Goal: Transaction & Acquisition: Purchase product/service

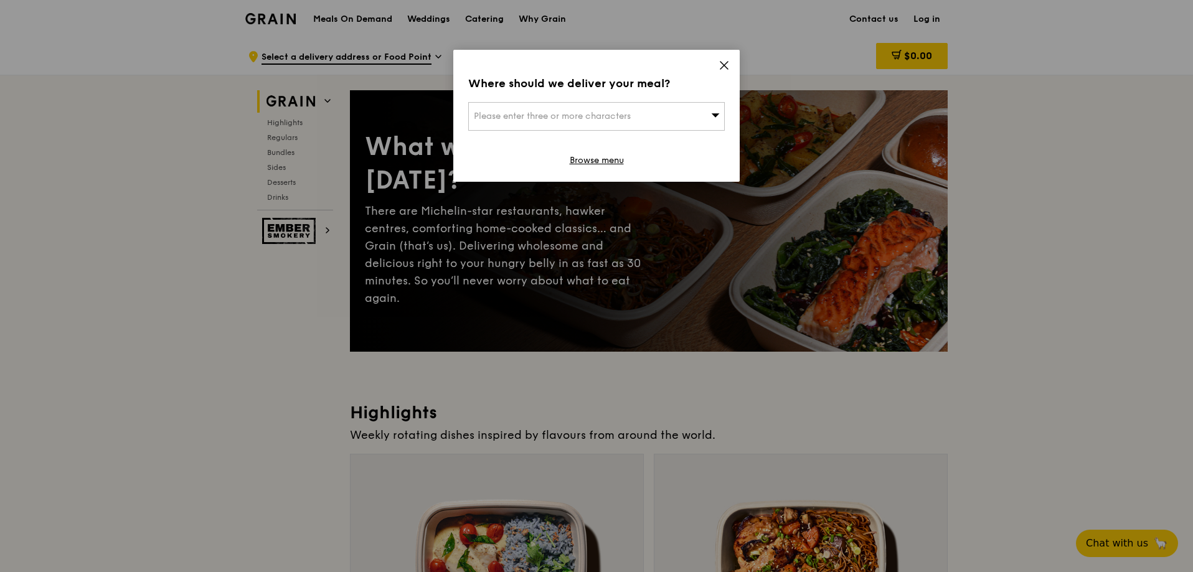
click at [716, 61] on div "Where should we deliver your meal? Please enter three or more characters Browse…" at bounding box center [596, 116] width 286 height 132
click at [721, 60] on icon at bounding box center [723, 65] width 11 height 11
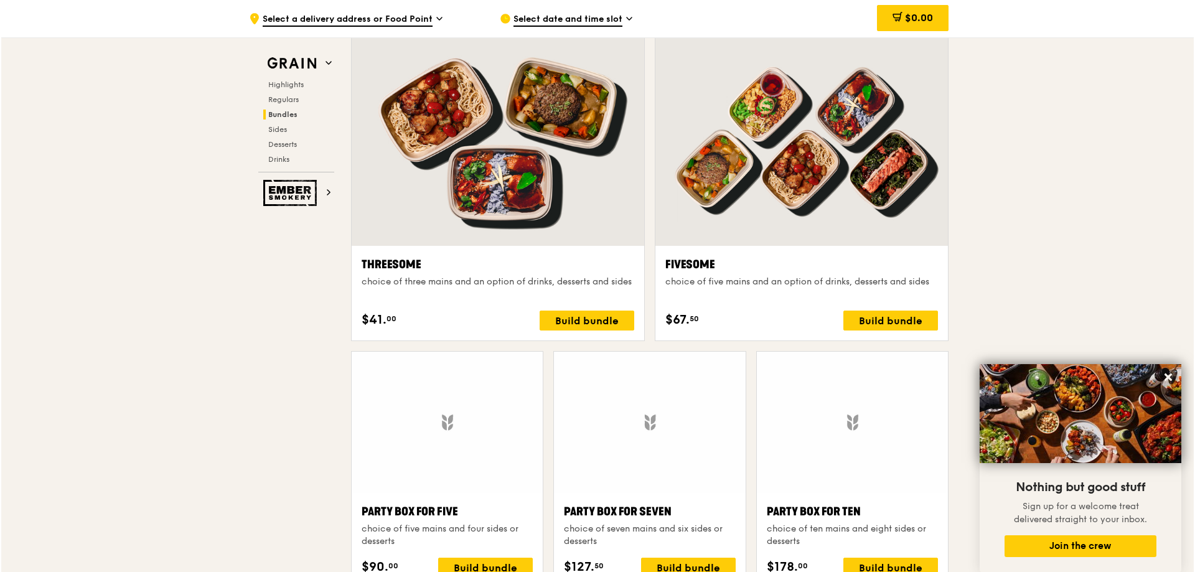
scroll to position [2179, 0]
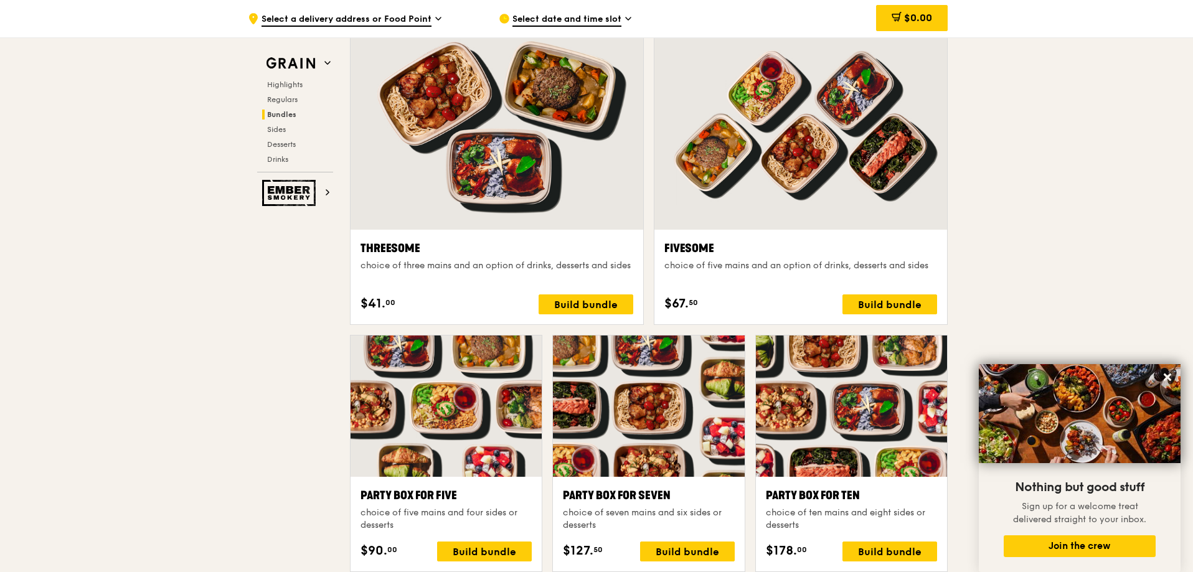
drag, startPoint x: 525, startPoint y: 261, endPoint x: 971, endPoint y: 256, distance: 446.3
click at [972, 259] on div ".cls-1 { fill: none; stroke: #fff; stroke-linecap: round; stroke-linejoin: roun…" at bounding box center [596, 481] width 1193 height 5244
click at [1023, 164] on div ".cls-1 { fill: none; stroke: #fff; stroke-linecap: round; stroke-linejoin: roun…" at bounding box center [596, 481] width 1193 height 5244
click at [876, 272] on div "choice of five mains and an option of drinks, desserts and sides" at bounding box center [800, 266] width 273 height 12
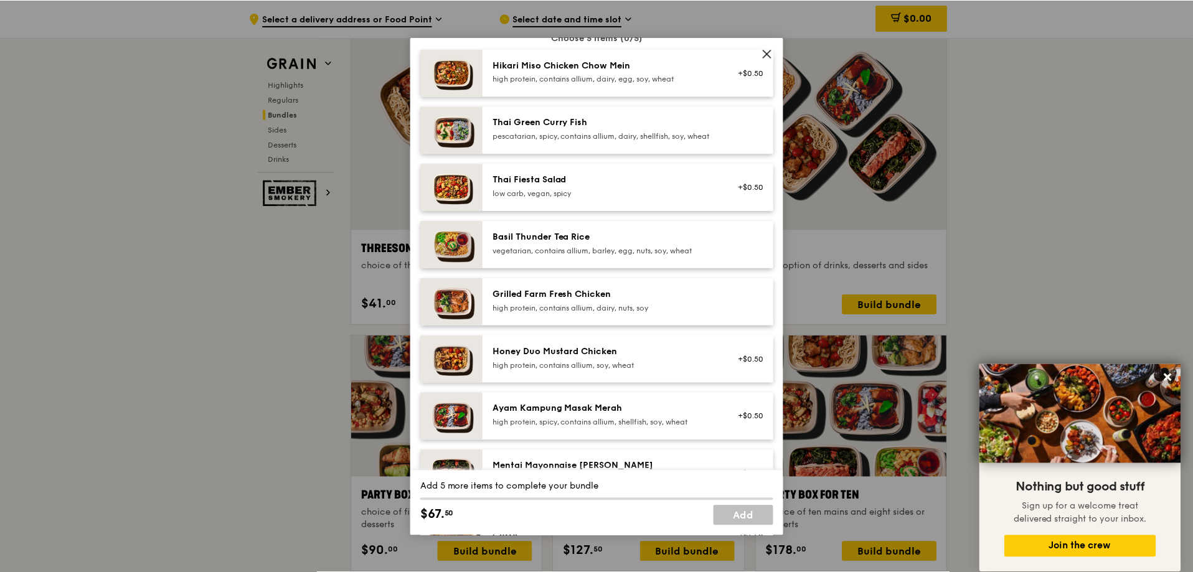
scroll to position [311, 0]
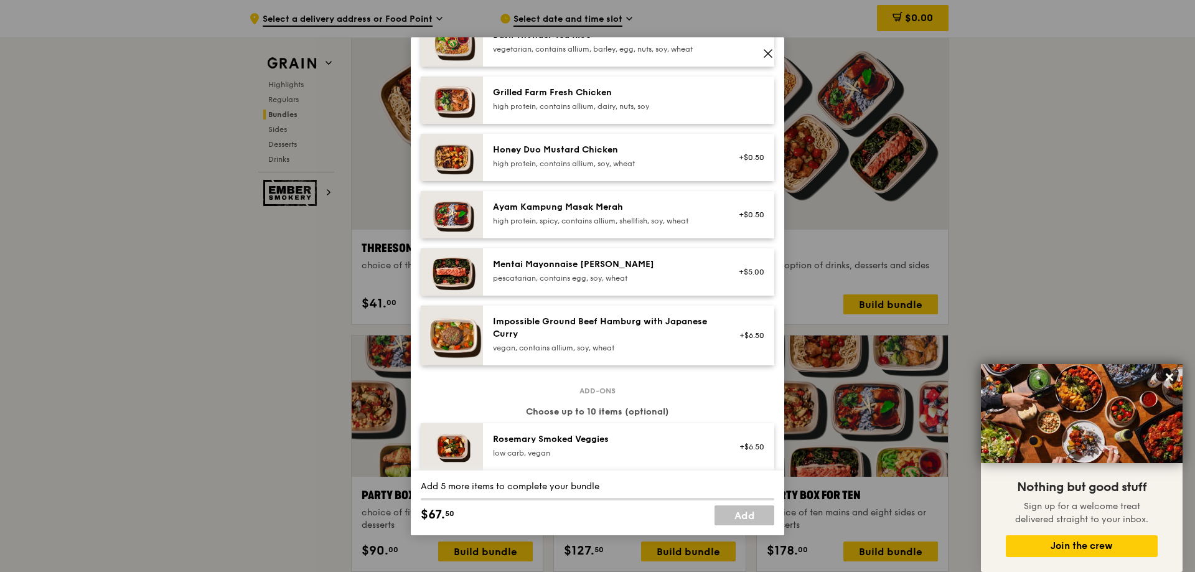
click at [615, 209] on div "Ayam Kampung Masak Merah high protein, spicy, contains allium, shellfish, soy, …" at bounding box center [628, 214] width 291 height 47
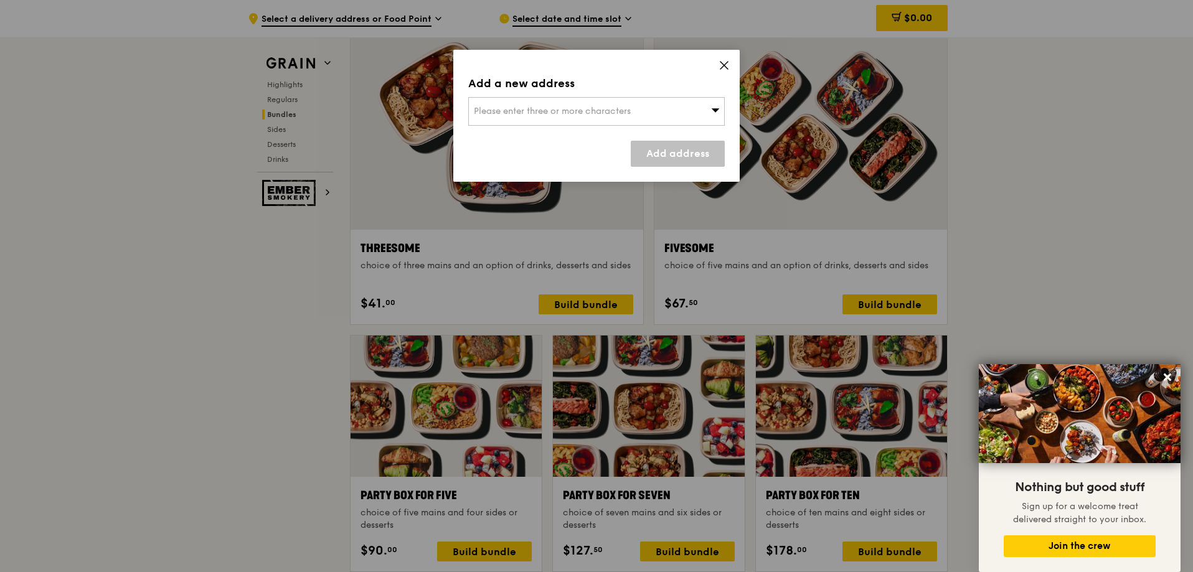
click at [721, 63] on icon at bounding box center [723, 65] width 11 height 11
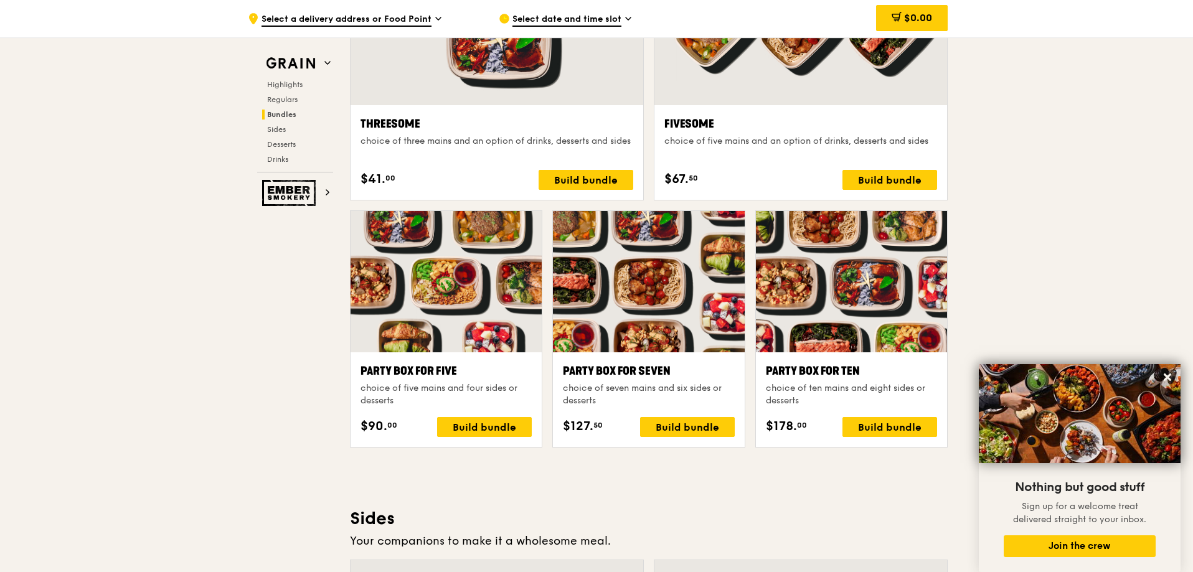
scroll to position [2299, 0]
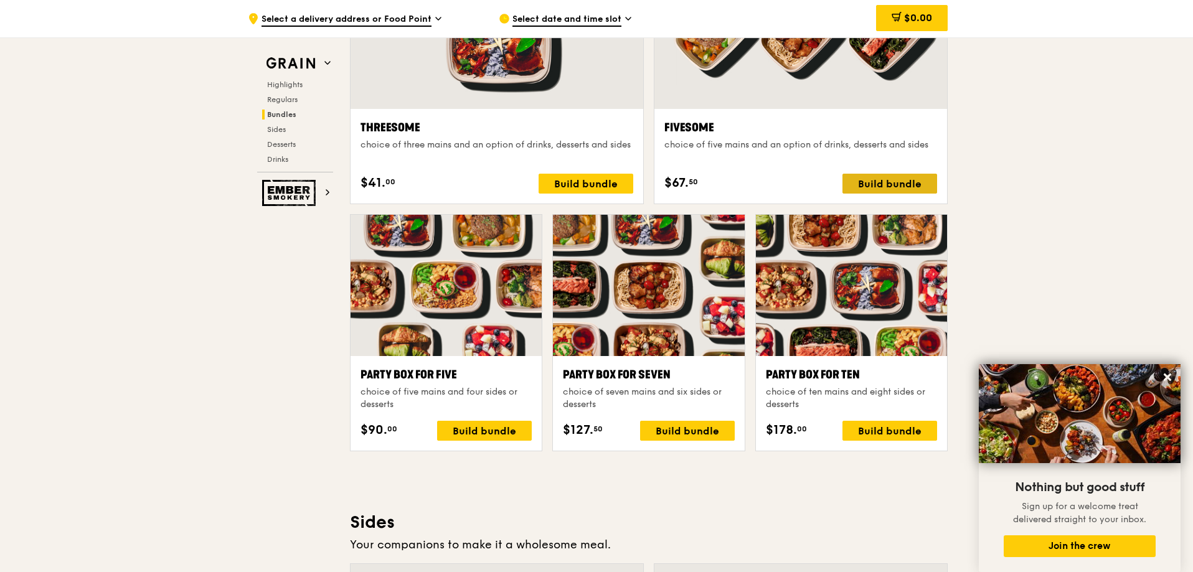
click at [889, 182] on div "Build bundle" at bounding box center [889, 184] width 95 height 20
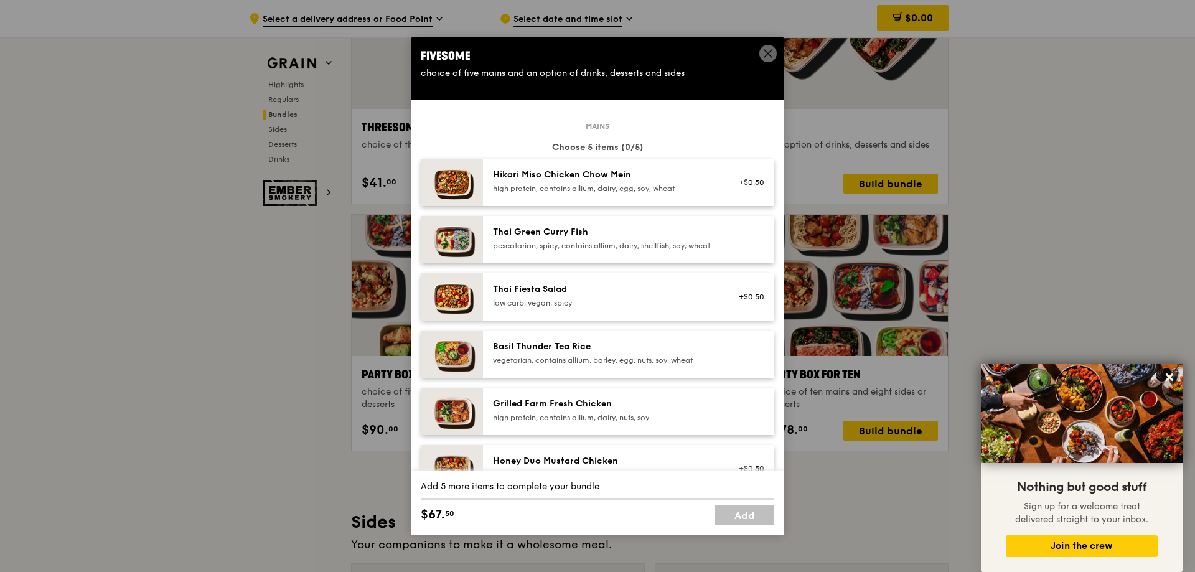
click at [771, 50] on icon at bounding box center [768, 53] width 11 height 11
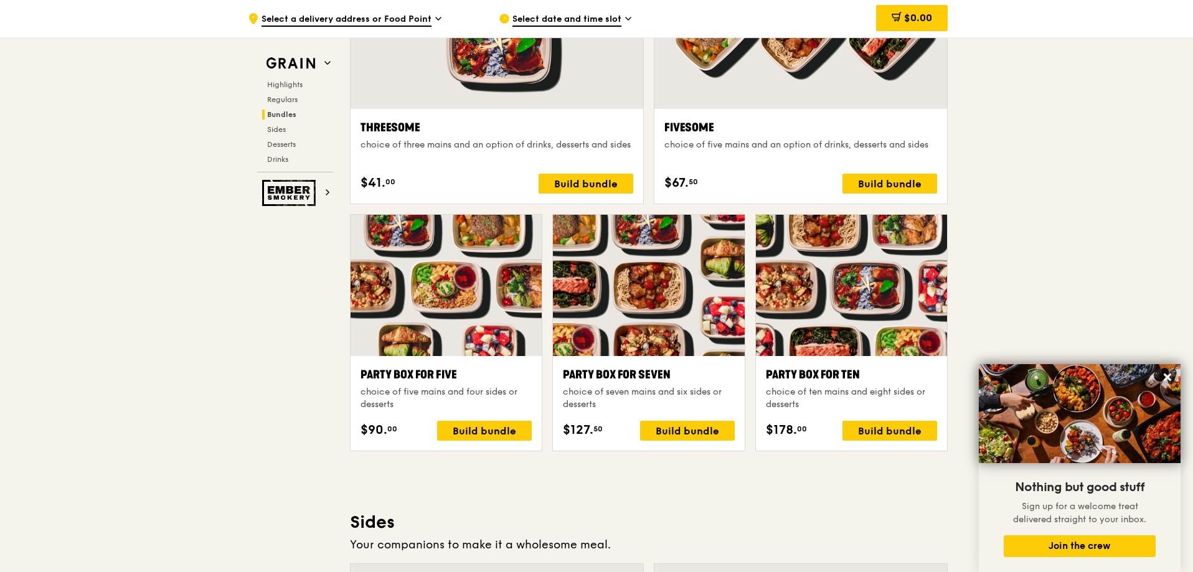
click at [413, 25] on span "Select a delivery address or Food Point" at bounding box center [346, 20] width 170 height 14
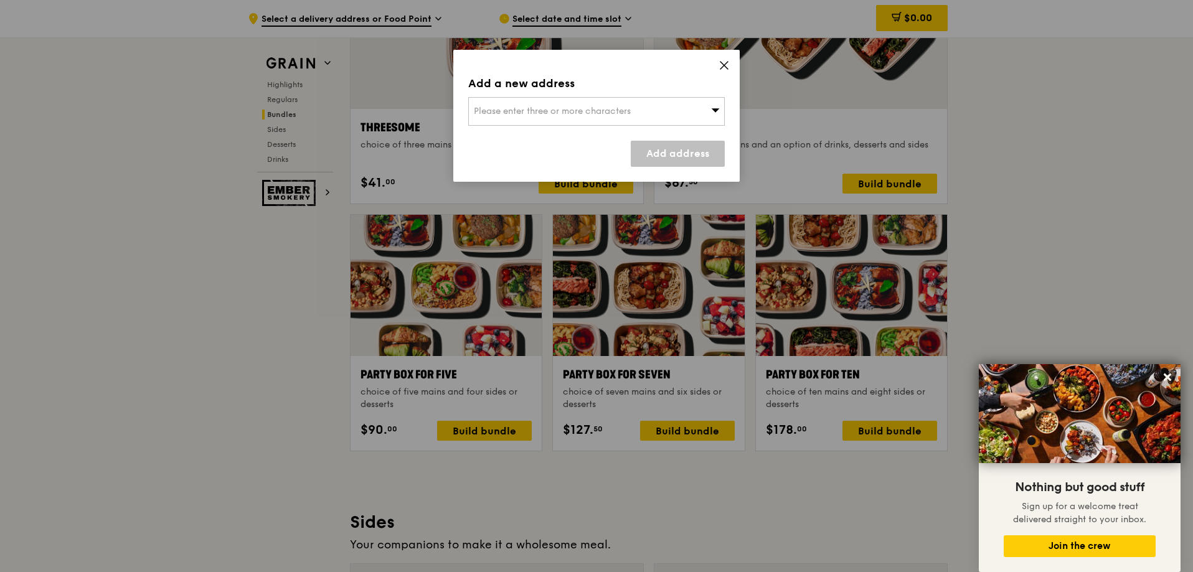
click at [556, 100] on div "Please enter three or more characters" at bounding box center [596, 111] width 256 height 29
click at [556, 104] on input "search" at bounding box center [596, 111] width 255 height 27
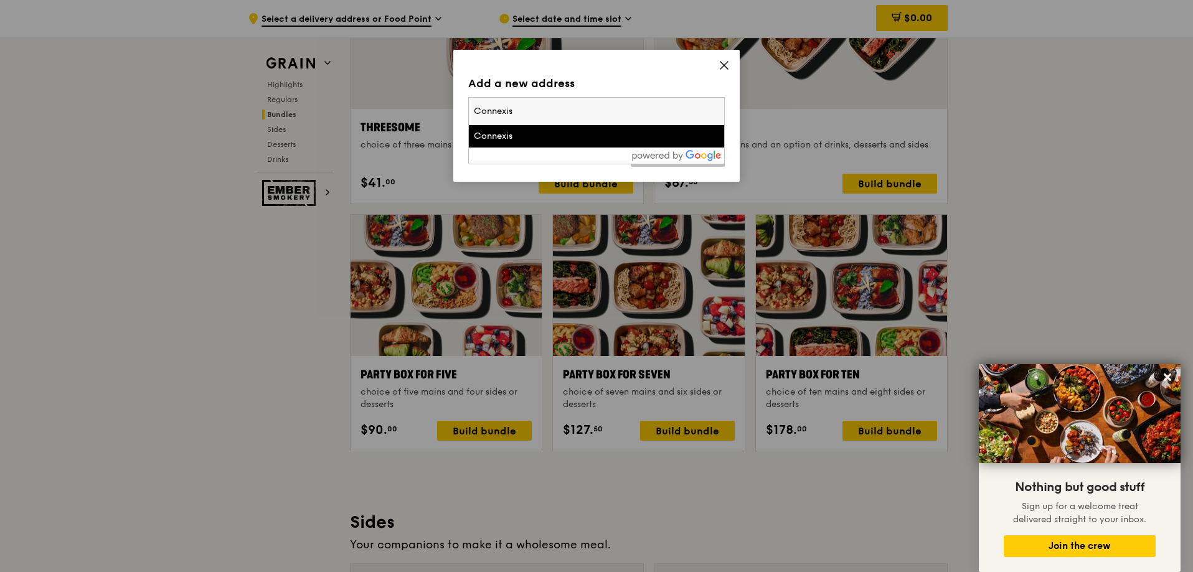
type input "Connexis"
click at [548, 138] on div "Connexis" at bounding box center [566, 136] width 184 height 12
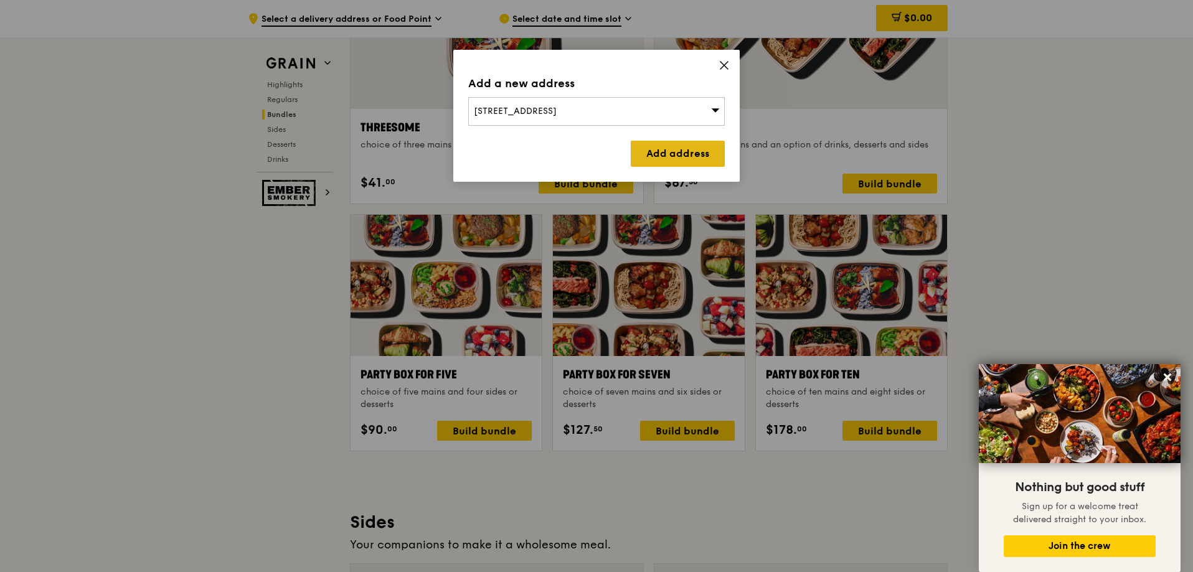
click at [665, 154] on link "Add address" at bounding box center [678, 154] width 94 height 26
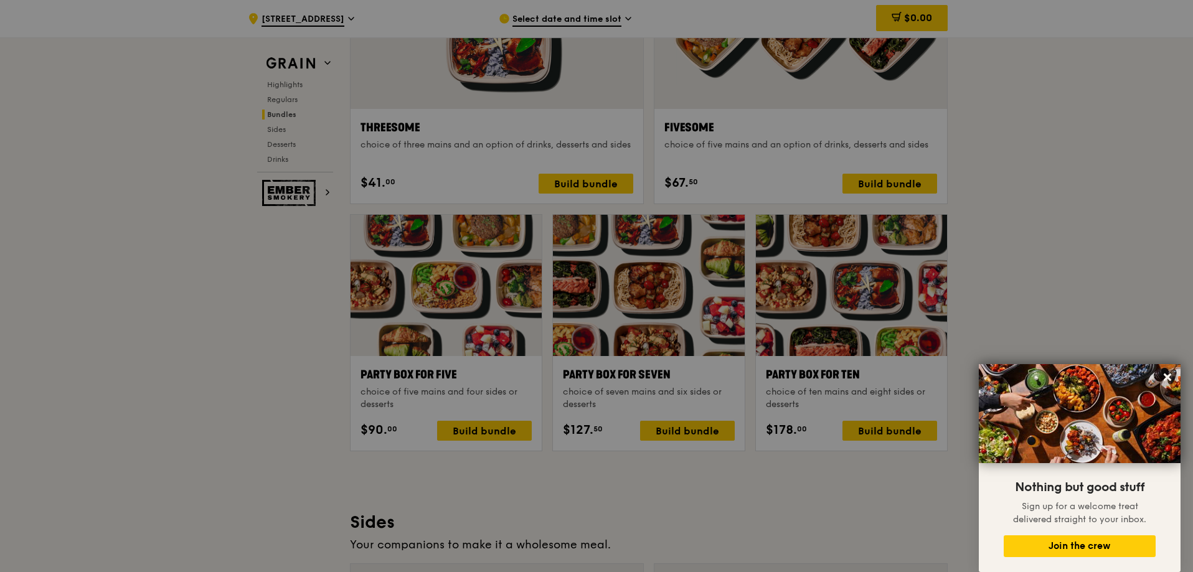
click at [571, 14] on div at bounding box center [596, 286] width 1193 height 572
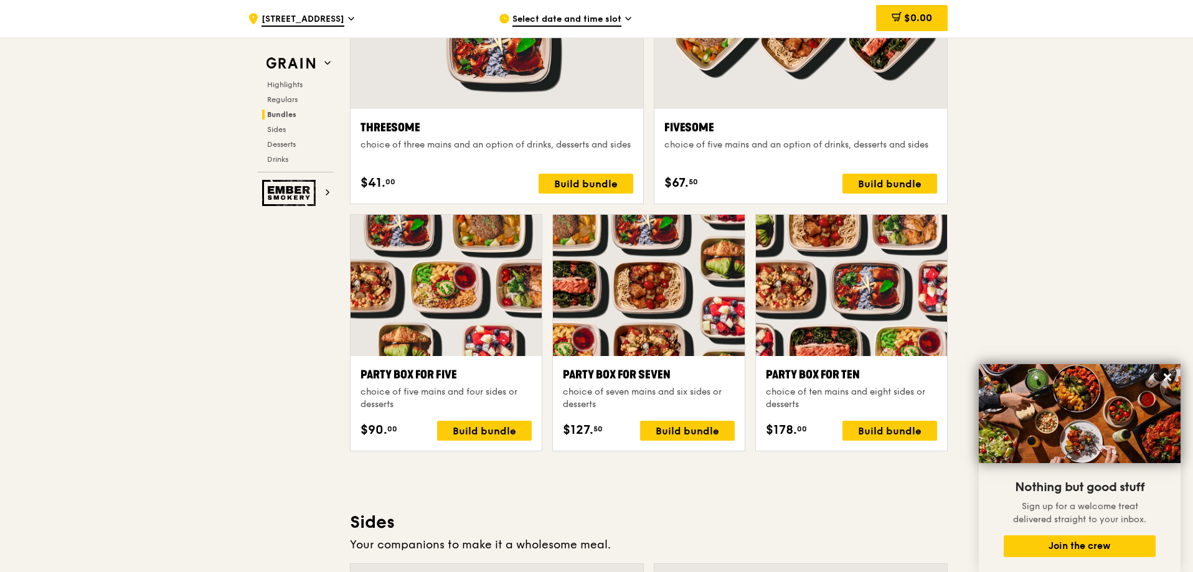
click at [571, 19] on span "Select date and time slot" at bounding box center [566, 20] width 109 height 14
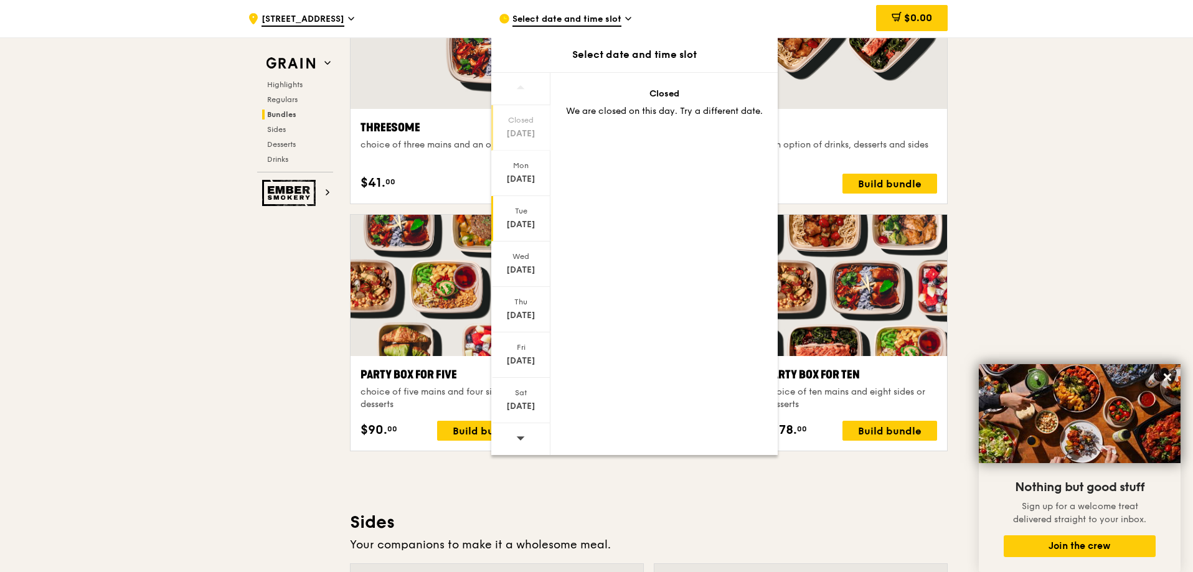
click at [525, 219] on div "[DATE]" at bounding box center [520, 224] width 55 height 12
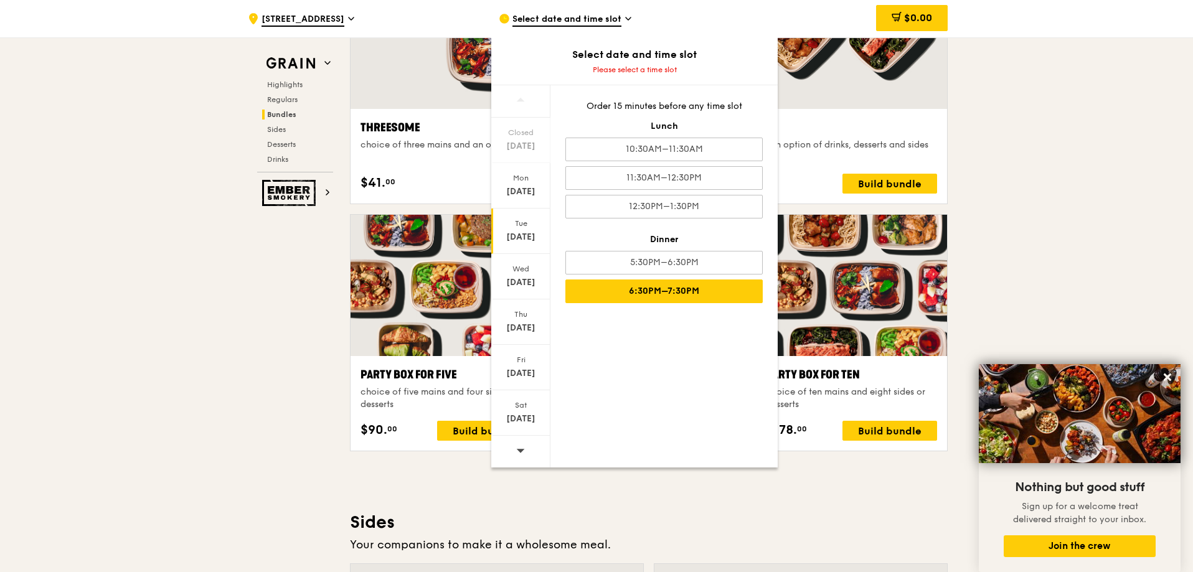
click at [692, 299] on div "6:30PM–7:30PM" at bounding box center [663, 291] width 197 height 24
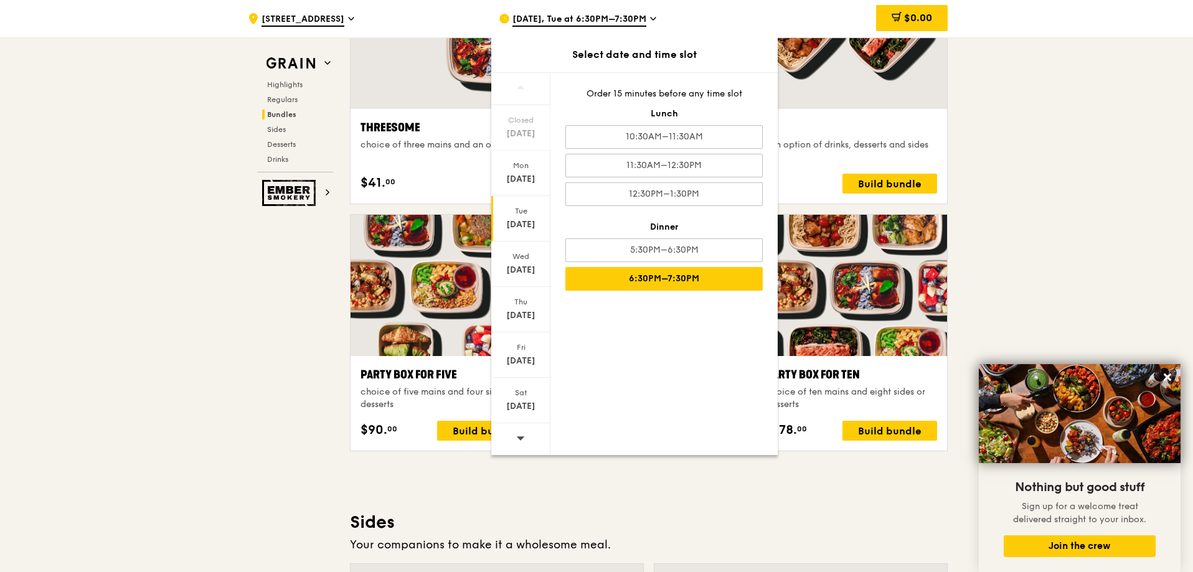
click at [1102, 174] on div ".cls-1 { fill: none; stroke: #fff; stroke-linecap: round; stroke-linejoin: roun…" at bounding box center [596, 360] width 1193 height 5244
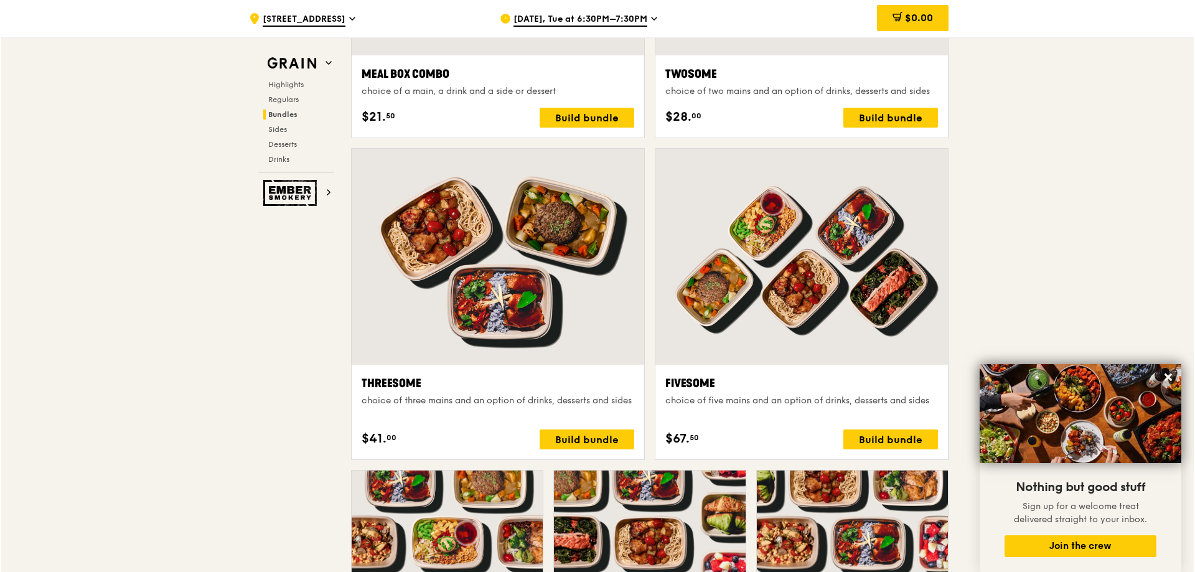
scroll to position [2050, 0]
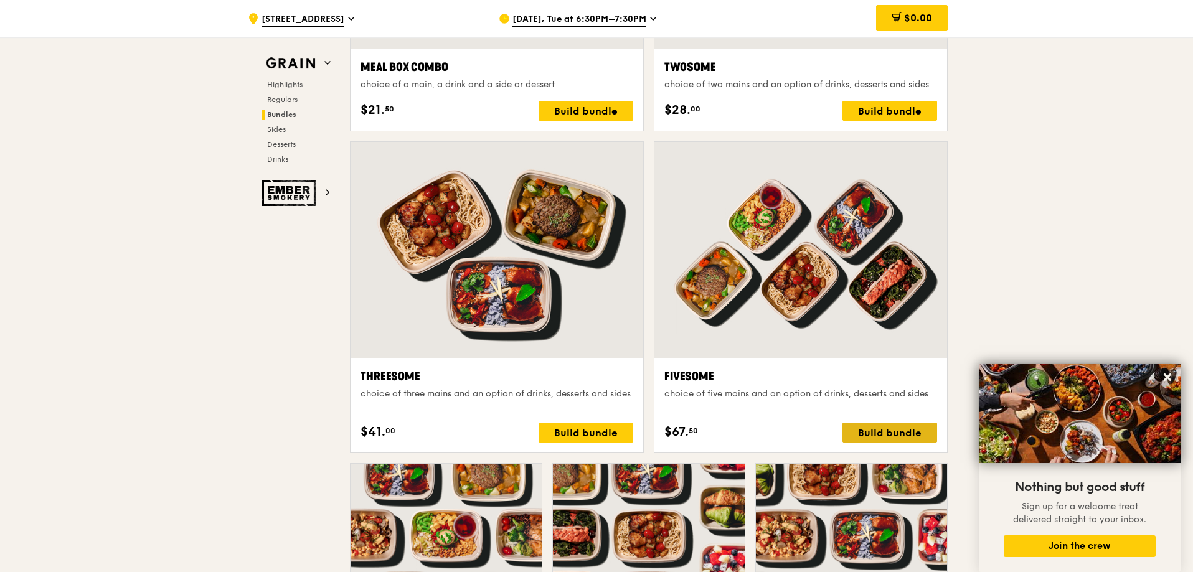
click at [891, 430] on div "Build bundle" at bounding box center [889, 433] width 95 height 20
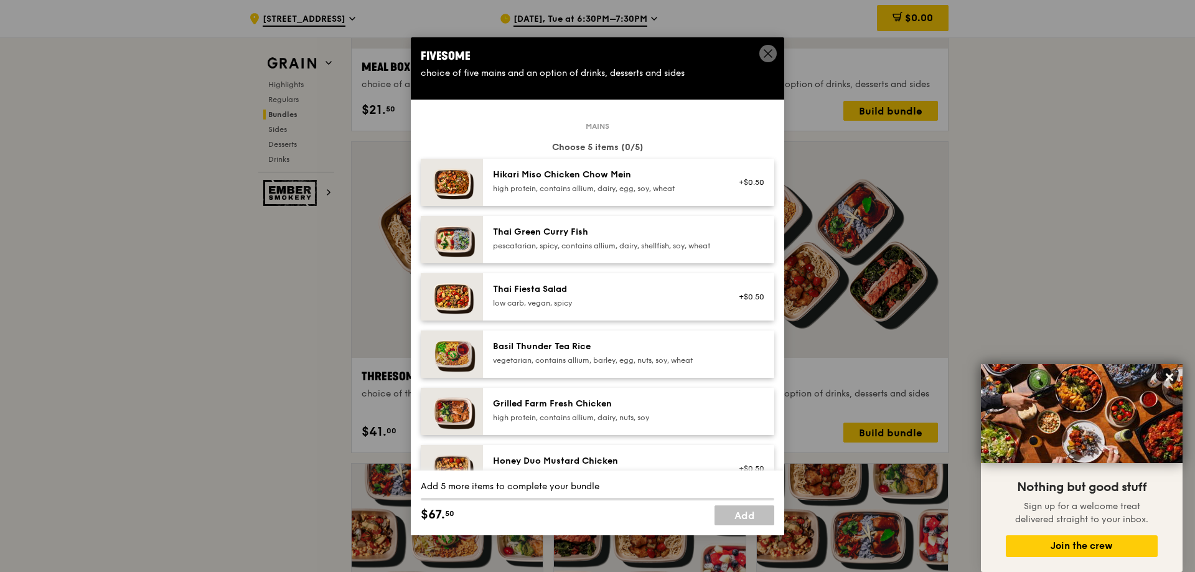
click at [711, 253] on div "Thai Green [PERSON_NAME] Fish pescatarian, spicy, contains allium, dairy, shell…" at bounding box center [605, 239] width 238 height 27
click at [695, 296] on div "Thai Fiesta Salad" at bounding box center [604, 289] width 223 height 12
click at [676, 365] on div "vegetarian, contains allium, barley, egg, nuts, soy, wheat" at bounding box center [604, 360] width 223 height 10
click at [664, 410] on div "Grilled Farm Fresh Chicken" at bounding box center [604, 404] width 223 height 12
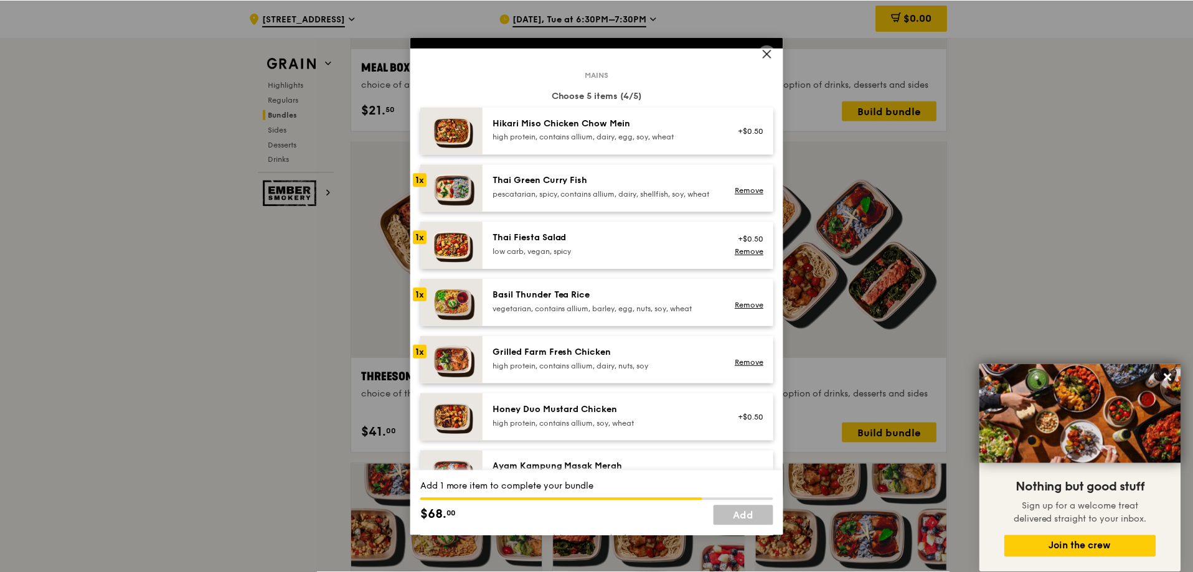
scroll to position [62, 0]
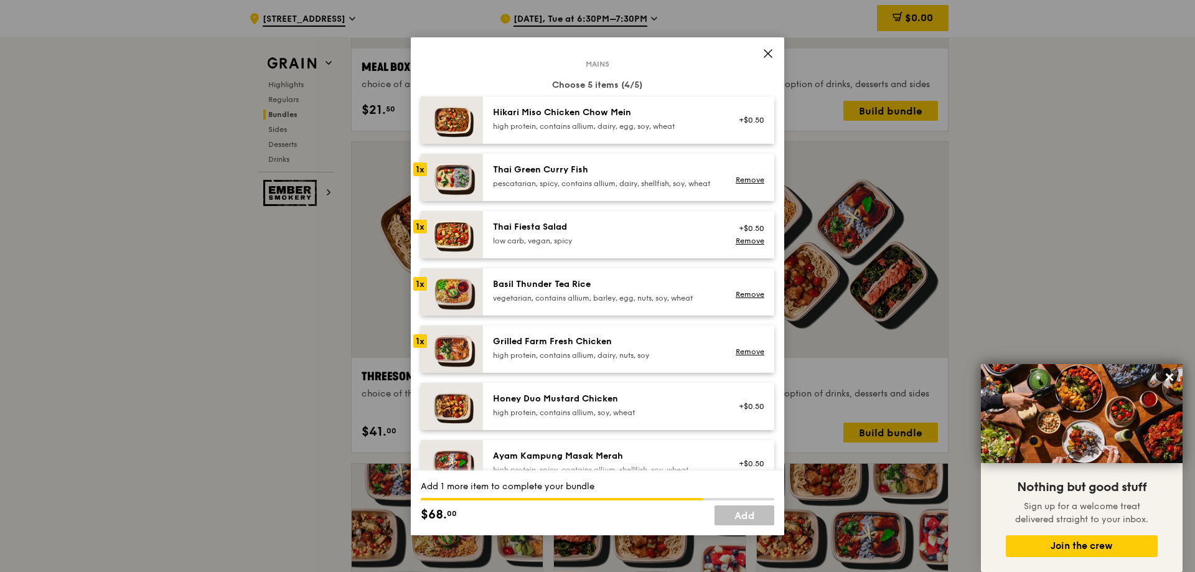
drag, startPoint x: 621, startPoint y: 410, endPoint x: 706, endPoint y: 484, distance: 112.5
click at [621, 405] on div "Honey Duo Mustard Chicken" at bounding box center [604, 399] width 223 height 12
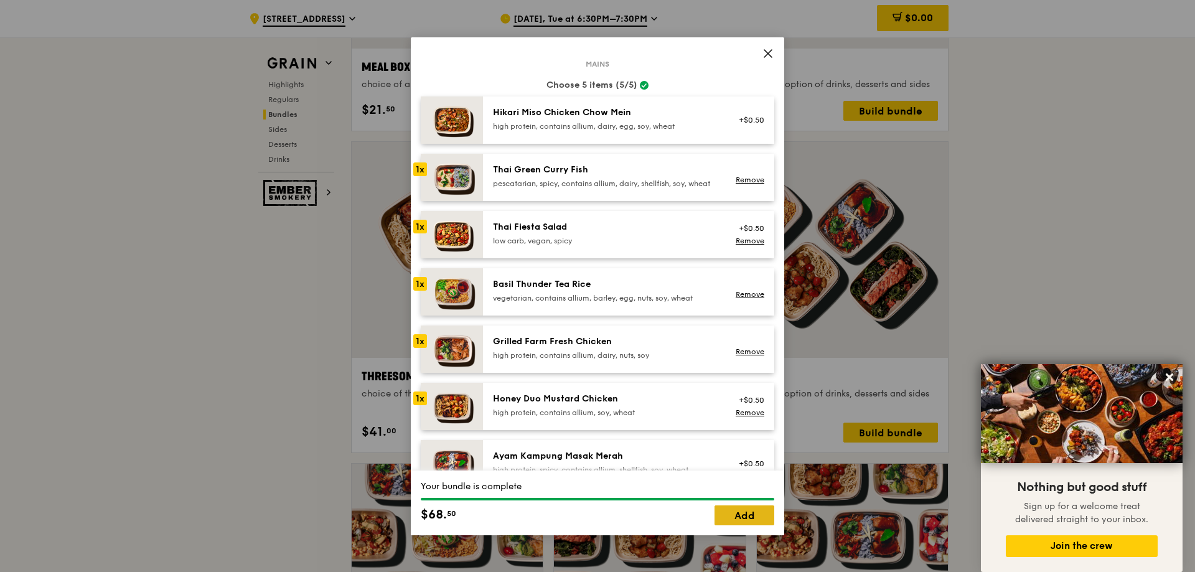
click at [733, 515] on link "Add" at bounding box center [745, 515] width 60 height 20
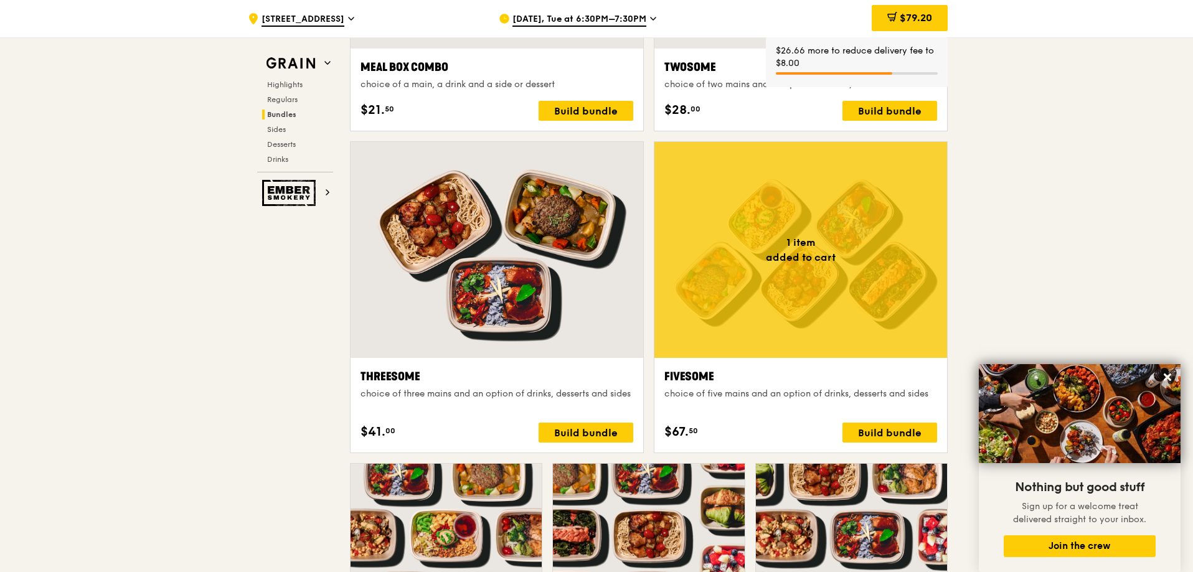
click at [869, 434] on div "Build bundle" at bounding box center [889, 433] width 95 height 20
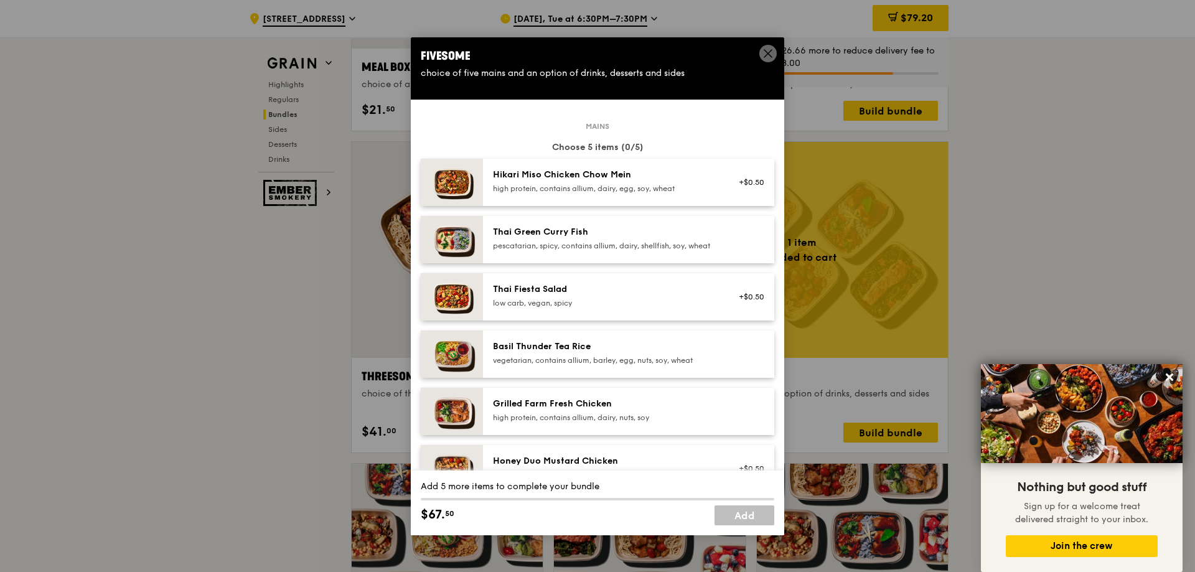
click at [663, 201] on div "Hikari Miso Chicken Chow Mein high protein, contains allium, dairy, egg, soy, w…" at bounding box center [628, 182] width 291 height 47
click at [659, 235] on div "Thai Green Curry Fish" at bounding box center [604, 232] width 223 height 12
click at [650, 296] on div "Thai Fiesta Salad" at bounding box center [604, 289] width 223 height 12
click at [639, 368] on div "Basil Thunder Tea Rice vegetarian, contains allium, barley, egg, nuts, soy, whe…" at bounding box center [605, 353] width 238 height 27
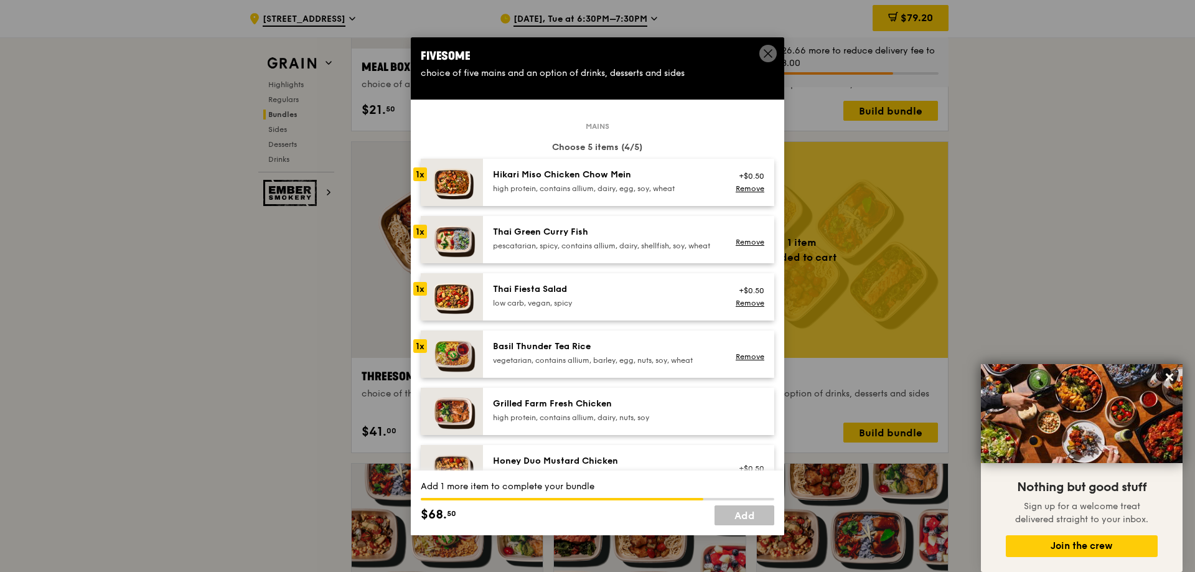
click at [635, 435] on div "Grilled Farm Fresh Chicken high protein, contains allium, dairy, nuts, soy" at bounding box center [628, 411] width 291 height 47
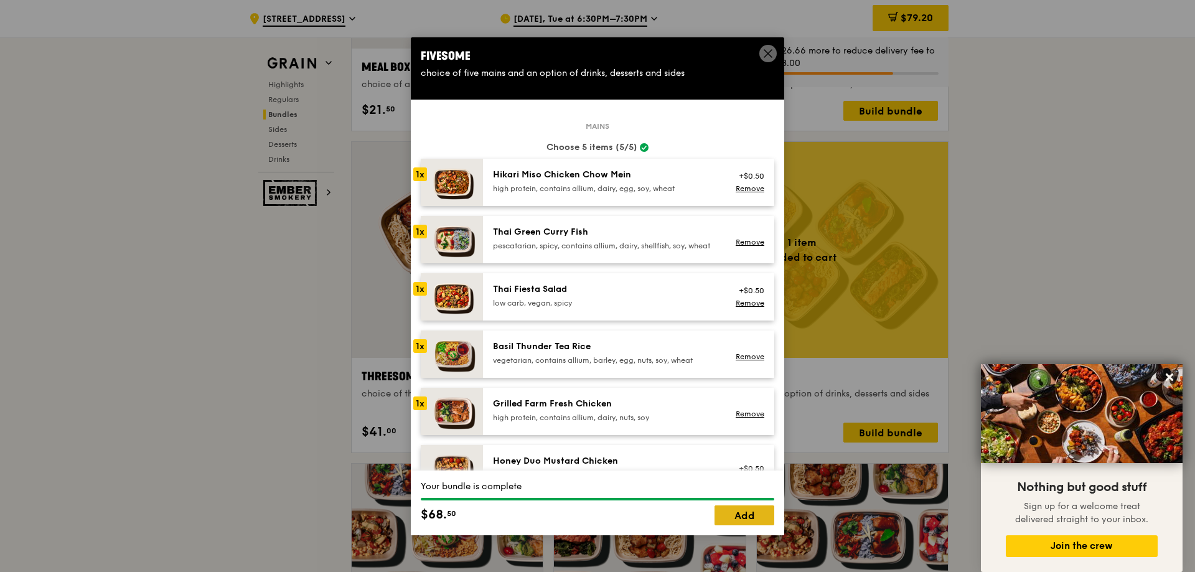
click at [728, 512] on link "Add" at bounding box center [745, 515] width 60 height 20
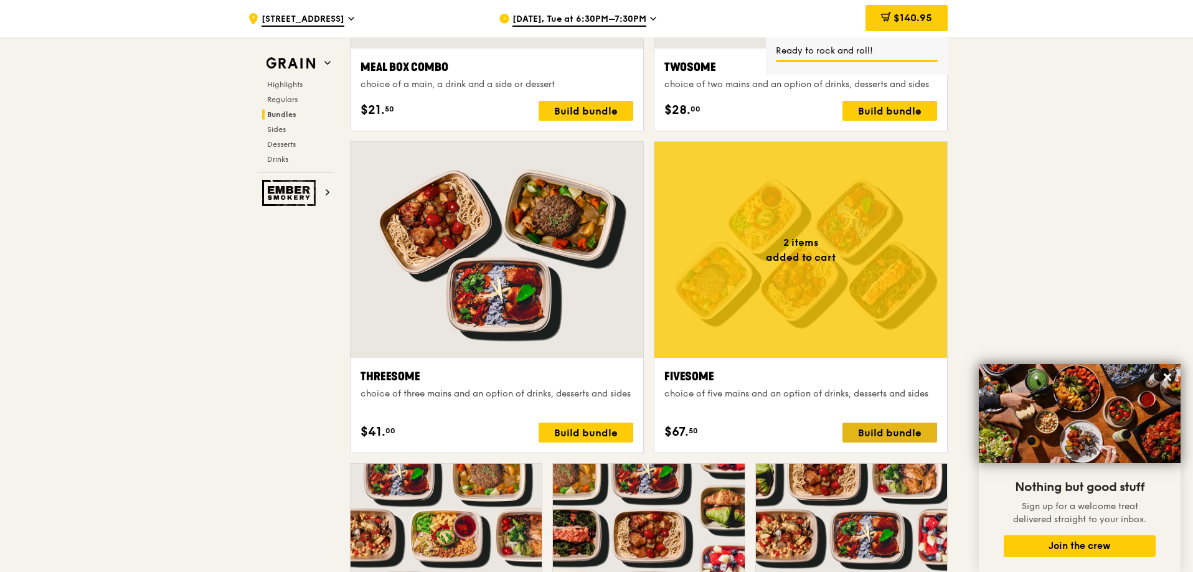
click at [901, 431] on div "Build bundle" at bounding box center [889, 433] width 95 height 20
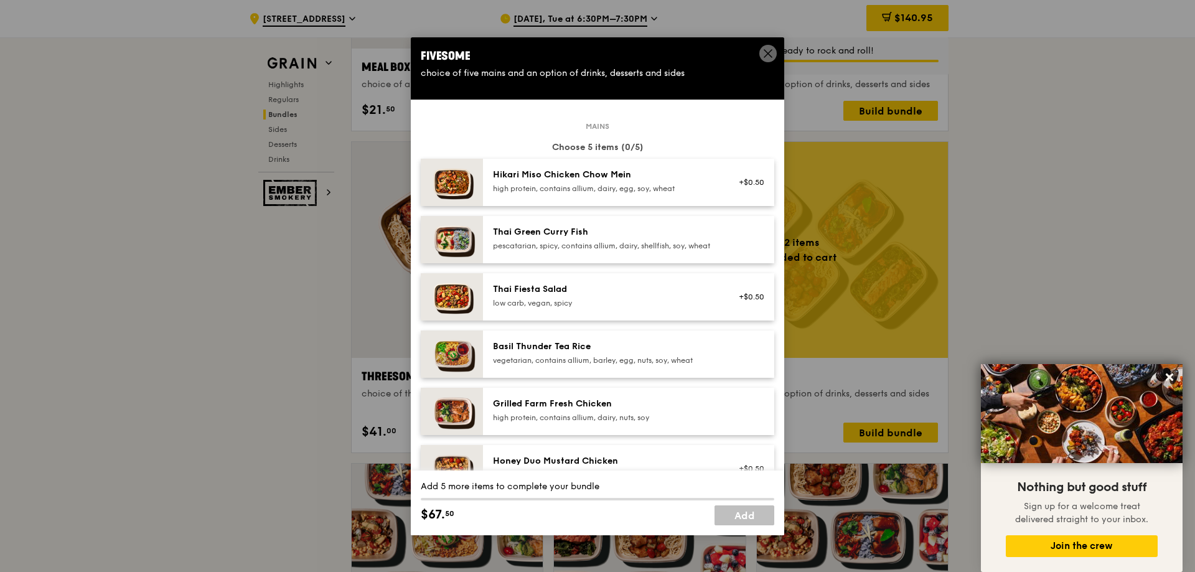
click at [664, 192] on div "high protein, contains allium, dairy, egg, soy, wheat" at bounding box center [604, 189] width 223 height 10
click at [654, 233] on div "Thai Green Curry Fish" at bounding box center [604, 232] width 223 height 12
click at [645, 288] on div "Thai Fiesta Salad low carb, vegan, spicy +$0.50" at bounding box center [628, 296] width 291 height 47
click at [632, 349] on div "Basil Thunder Tea Rice vegetarian, contains allium, barley, egg, nuts, soy, whe…" at bounding box center [628, 354] width 291 height 47
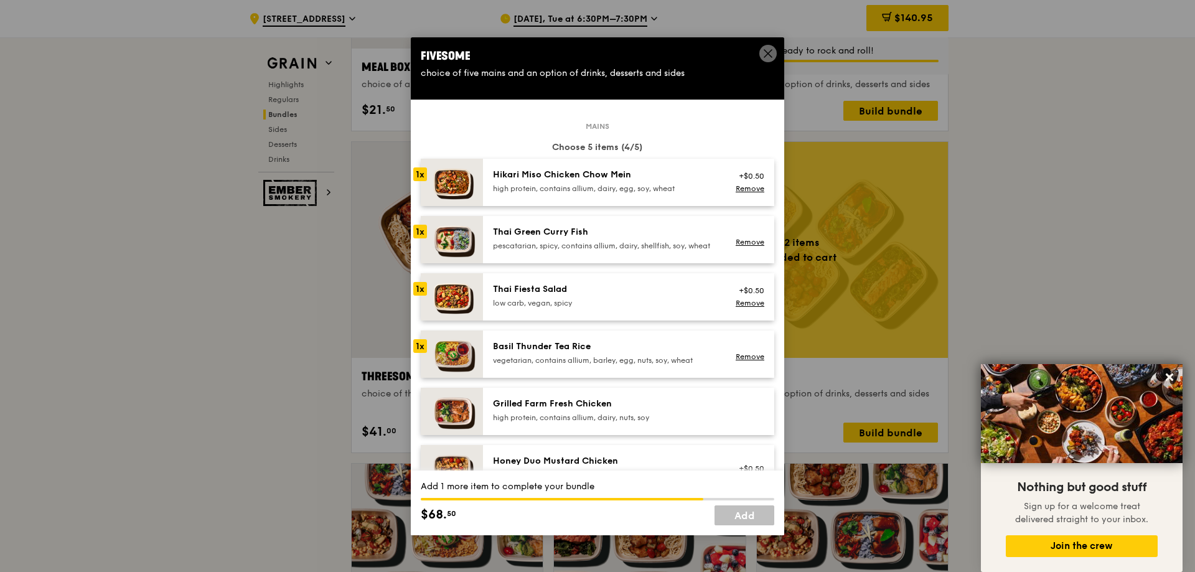
click at [621, 410] on div "Grilled Farm Fresh Chicken" at bounding box center [604, 404] width 223 height 12
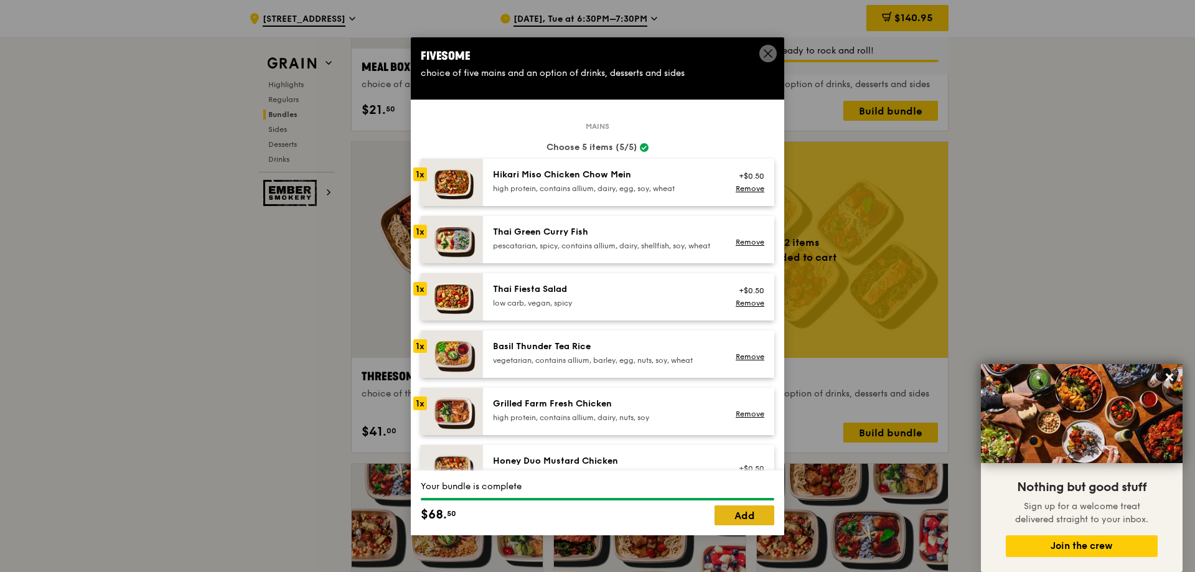
click at [735, 516] on link "Add" at bounding box center [745, 515] width 60 height 20
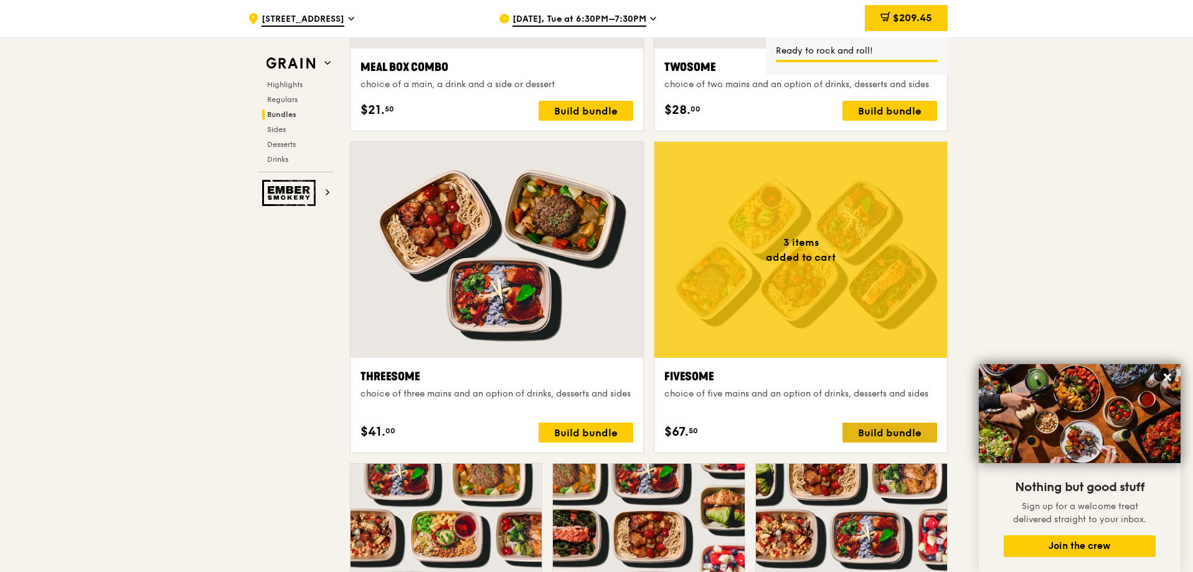
click at [880, 431] on div "Build bundle" at bounding box center [889, 433] width 95 height 20
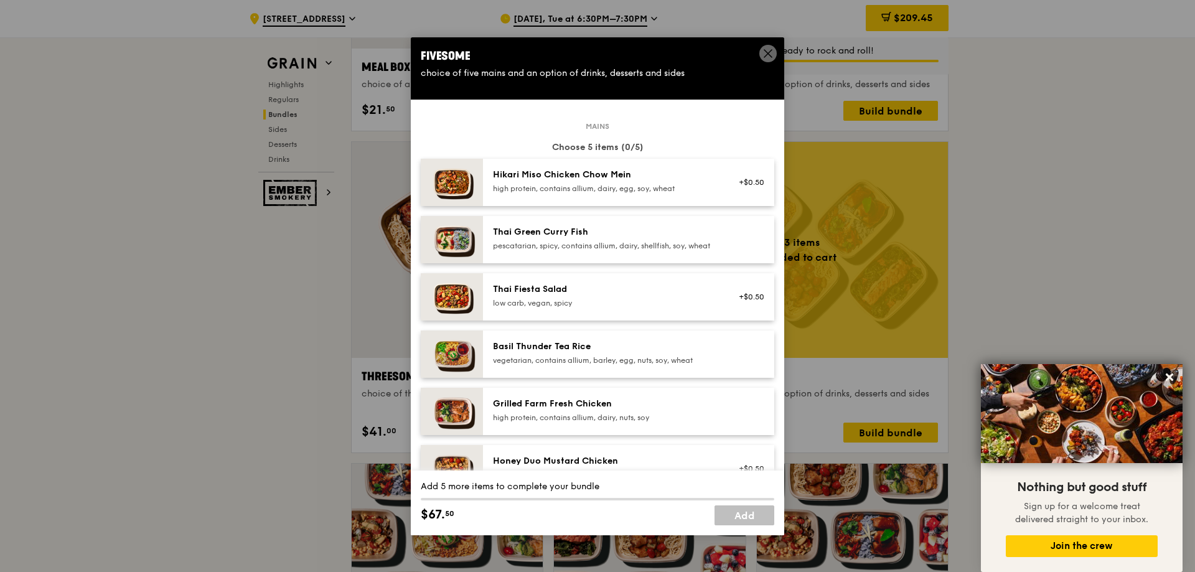
click at [645, 171] on div "Hikari Miso Chicken Chow Mein" at bounding box center [604, 175] width 223 height 12
click at [642, 235] on div "Thai Green Curry Fish" at bounding box center [604, 232] width 223 height 12
click at [639, 311] on div "Thai Fiesta Salad low carb, vegan, spicy" at bounding box center [605, 296] width 238 height 27
drag, startPoint x: 632, startPoint y: 380, endPoint x: 631, endPoint y: 429, distance: 49.2
click at [632, 378] on div "Basil Thunder Tea Rice vegetarian, contains allium, barley, egg, nuts, soy, whe…" at bounding box center [628, 354] width 291 height 47
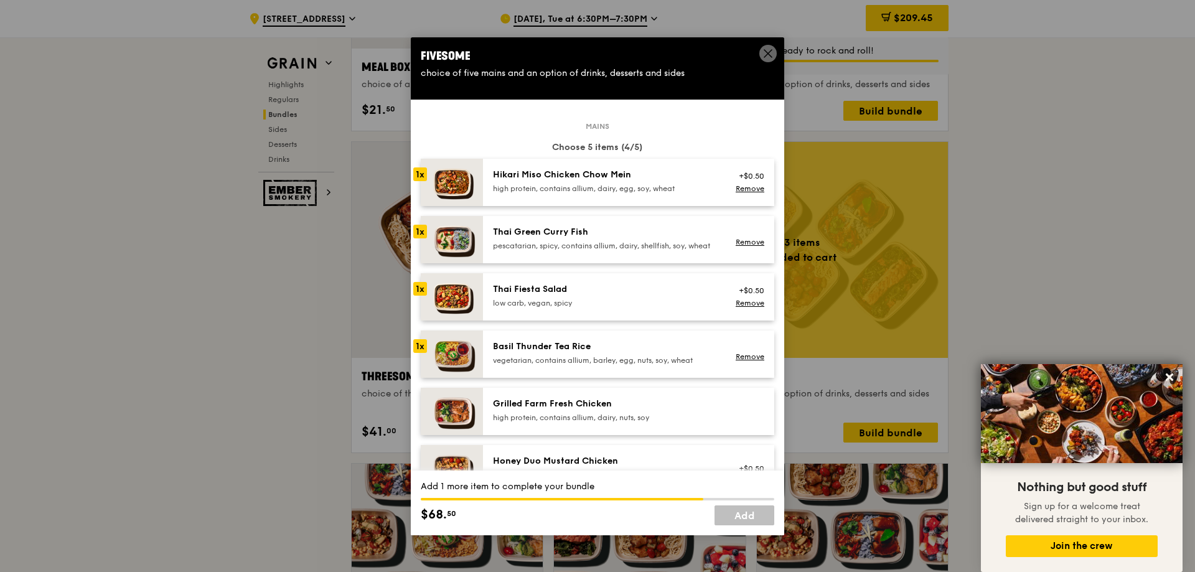
click at [631, 423] on div "high protein, contains allium, dairy, nuts, soy" at bounding box center [604, 418] width 223 height 10
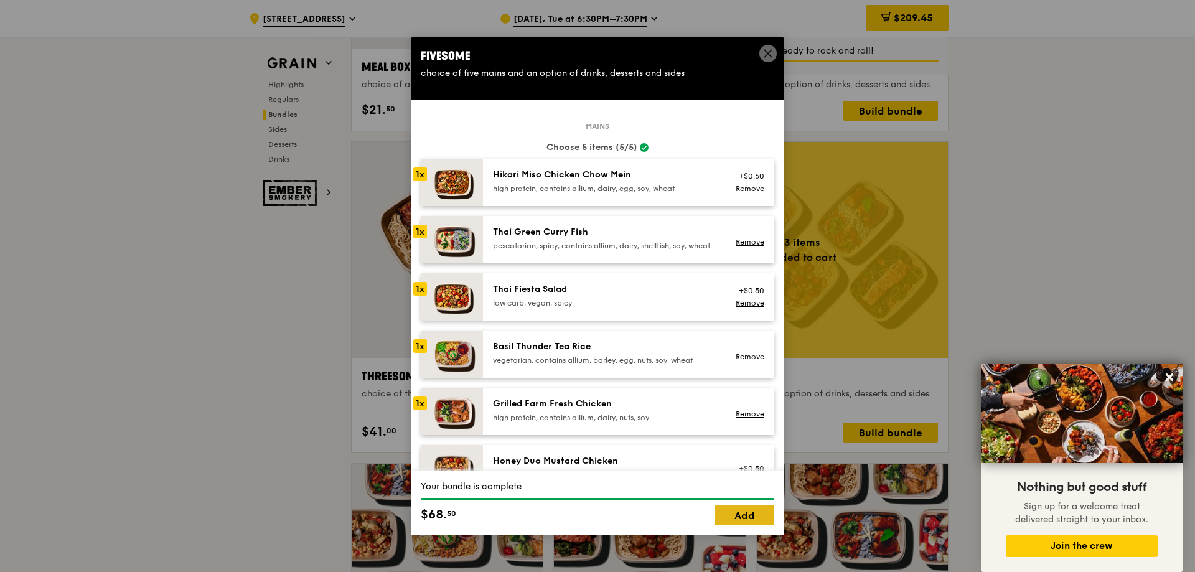
click at [748, 512] on link "Add" at bounding box center [745, 515] width 60 height 20
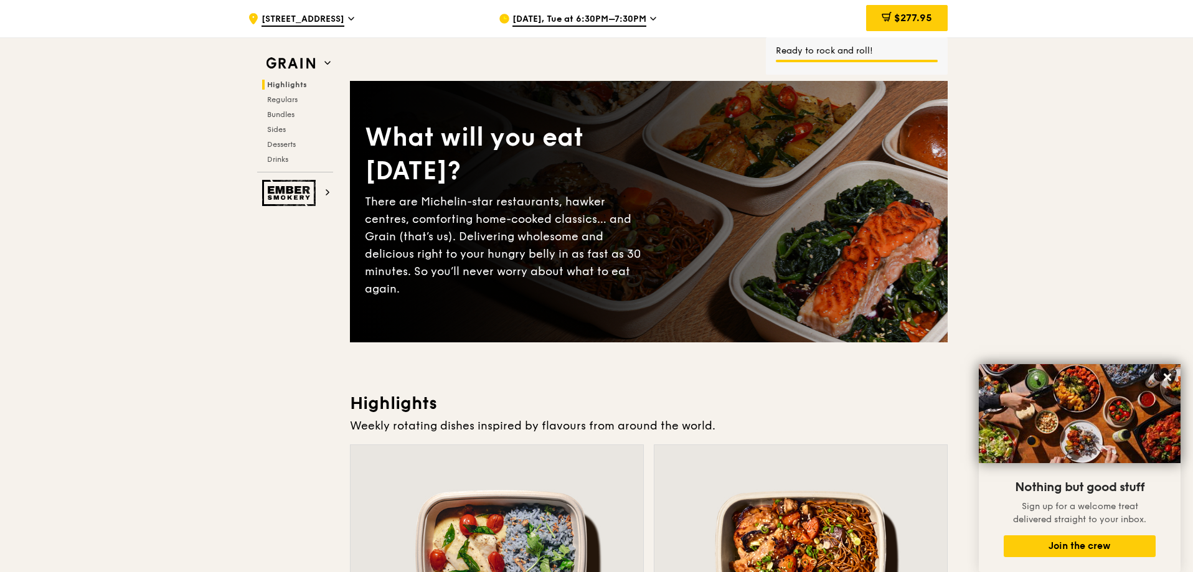
scroll to position [0, 0]
